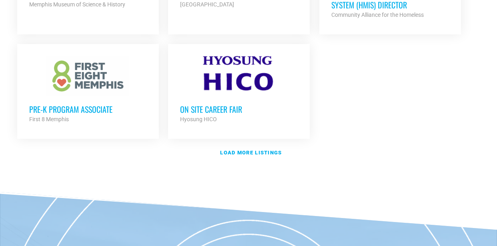
scroll to position [977, 0]
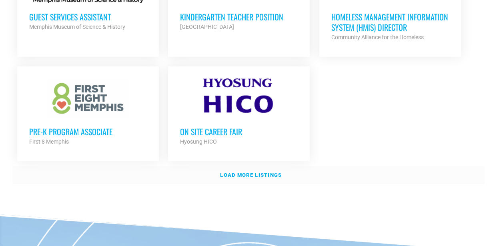
click at [245, 172] on strong "Load more listings" at bounding box center [251, 175] width 62 height 6
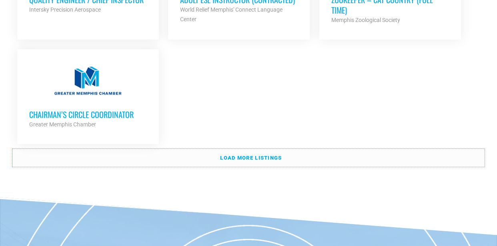
scroll to position [1817, 0]
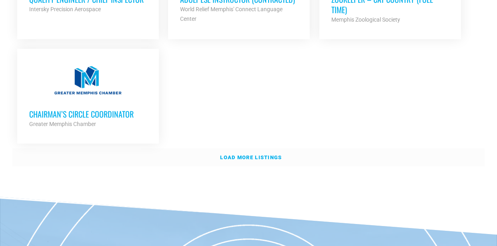
click at [226, 154] on strong "Load more listings" at bounding box center [251, 157] width 62 height 6
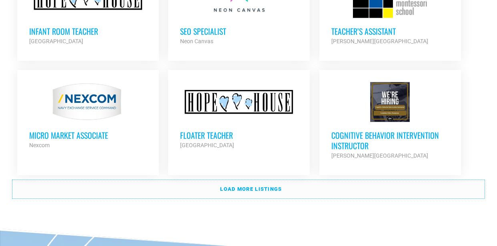
scroll to position [2507, 0]
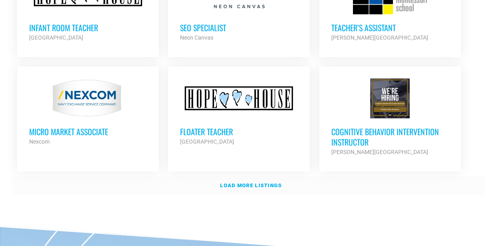
click at [216, 176] on link "Load more listings" at bounding box center [248, 185] width 472 height 18
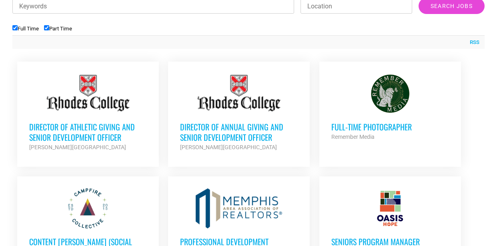
scroll to position [305, 0]
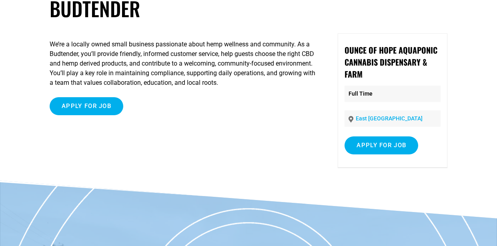
scroll to position [56, 0]
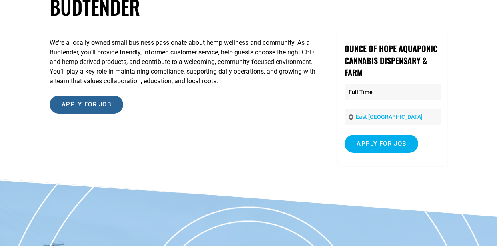
click at [85, 104] on input "Apply for job" at bounding box center [87, 105] width 74 height 18
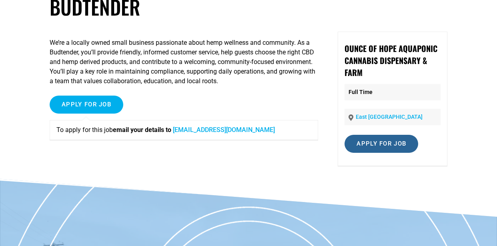
click at [376, 138] on input "Apply for job" at bounding box center [382, 144] width 74 height 18
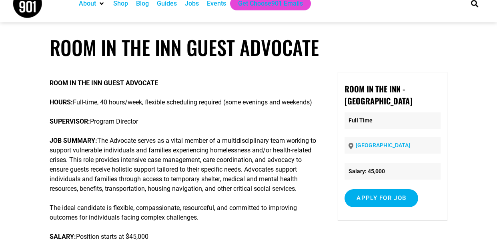
scroll to position [14, 0]
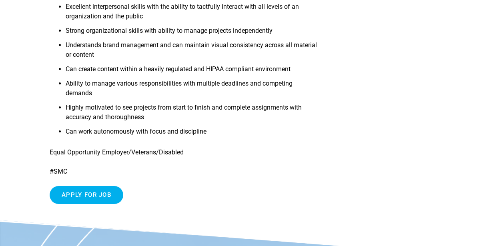
scroll to position [456, 0]
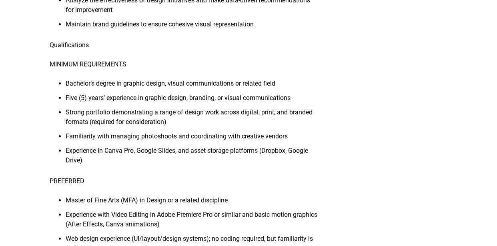
scroll to position [299, 0]
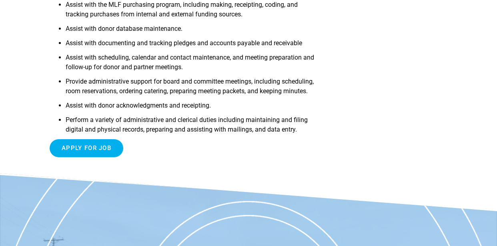
scroll to position [257, 0]
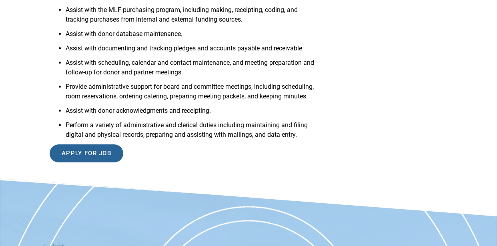
click at [80, 162] on input "Apply for job" at bounding box center [87, 153] width 74 height 18
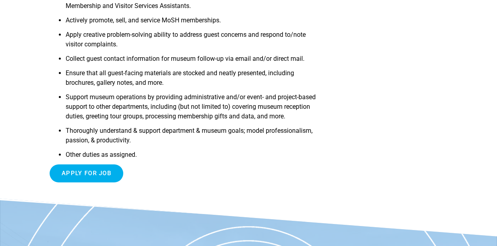
scroll to position [261, 0]
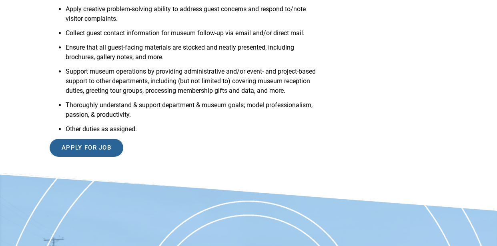
click at [104, 157] on input "Apply for job" at bounding box center [87, 148] width 74 height 18
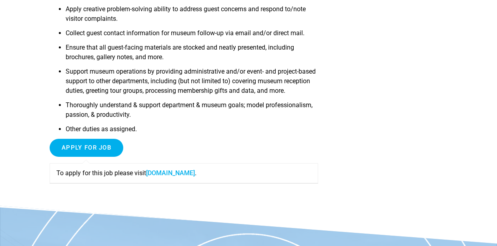
click at [166, 177] on link "[DOMAIN_NAME]" at bounding box center [170, 173] width 49 height 8
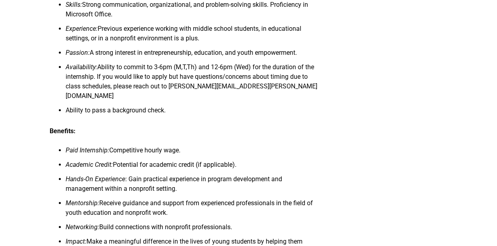
scroll to position [603, 0]
